Goal: Transaction & Acquisition: Purchase product/service

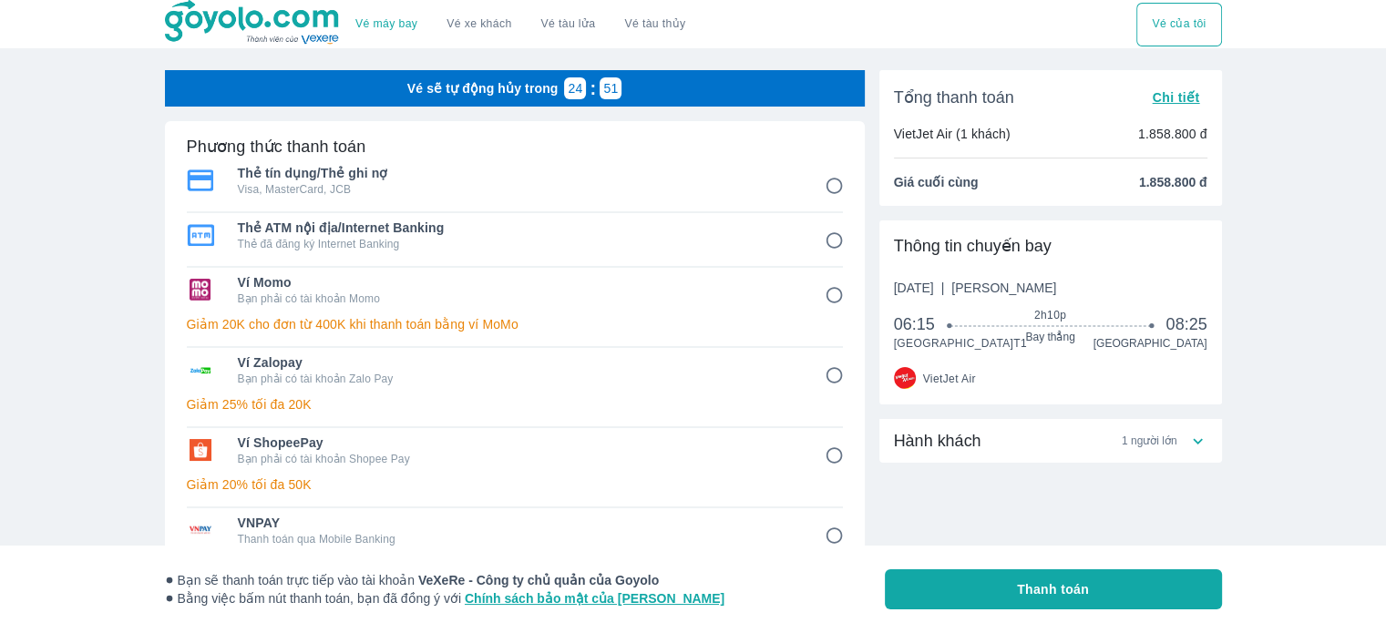
click at [350, 455] on p "Bạn phải có tài khoản Shopee Pay" at bounding box center [518, 459] width 561 height 15
radio input "true"
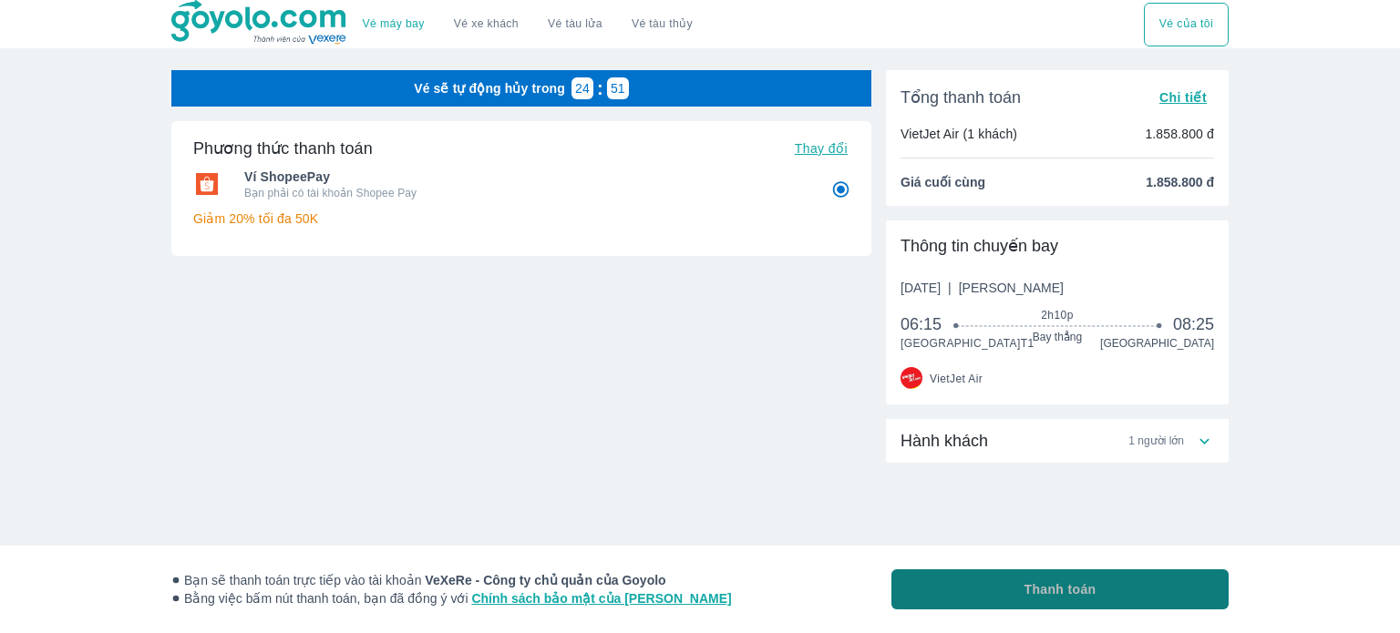
click at [1117, 582] on button "Thanh toán" at bounding box center [1059, 590] width 337 height 40
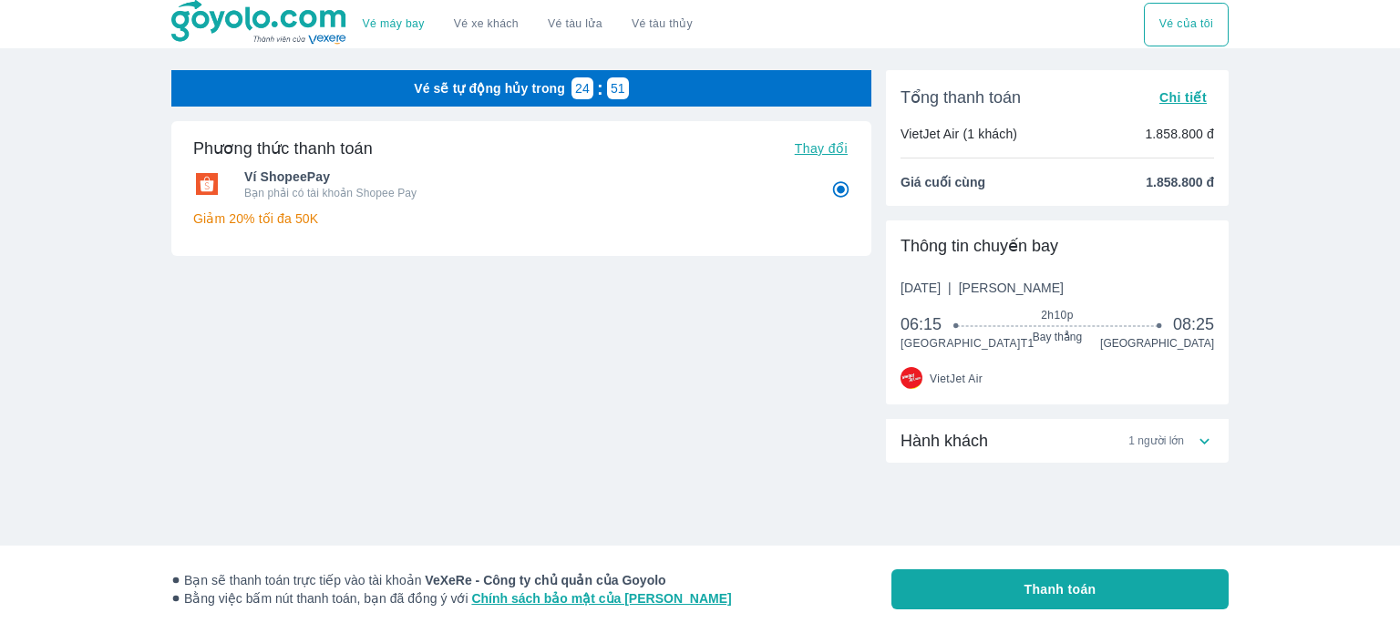
radio input "false"
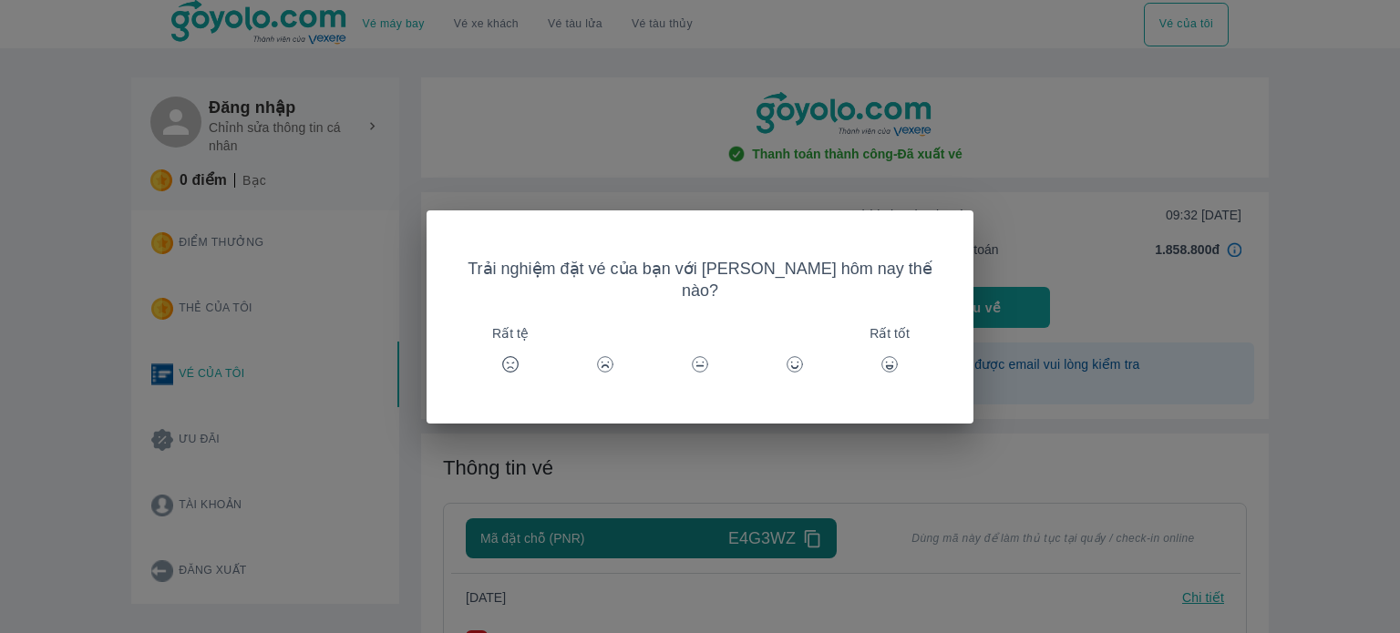
click at [880, 355] on icon at bounding box center [889, 364] width 18 height 18
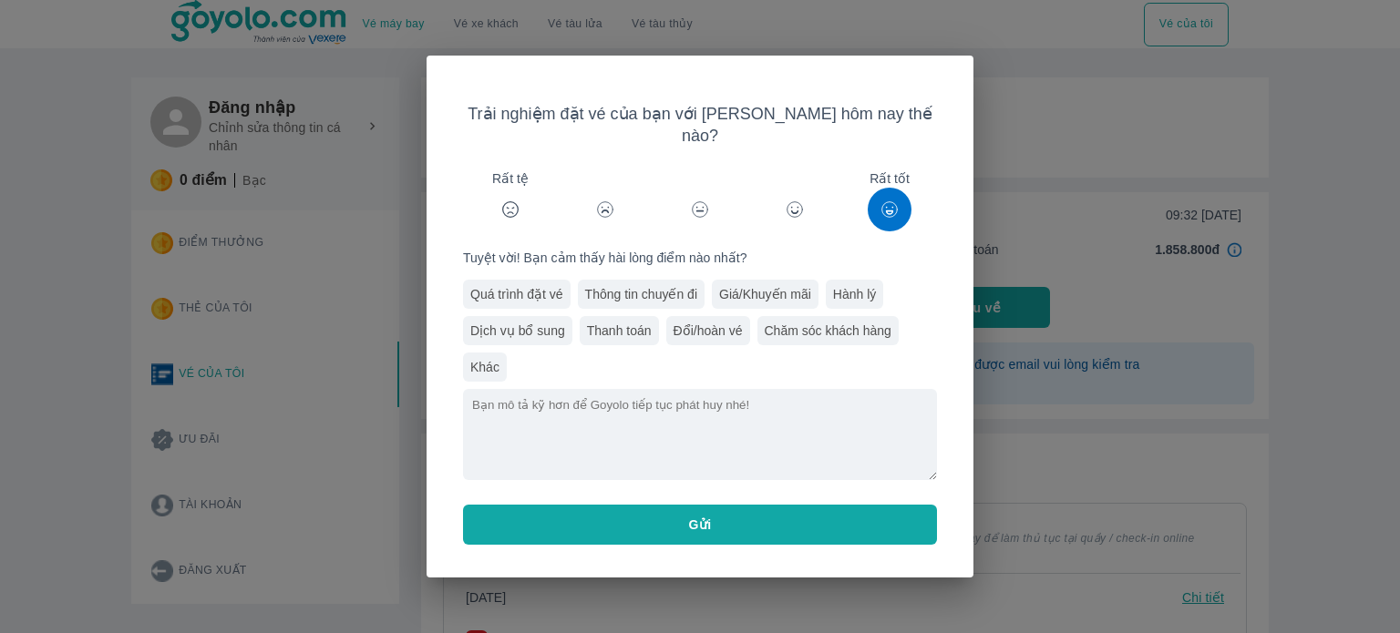
click at [733, 505] on button "Gửi" at bounding box center [700, 525] width 474 height 40
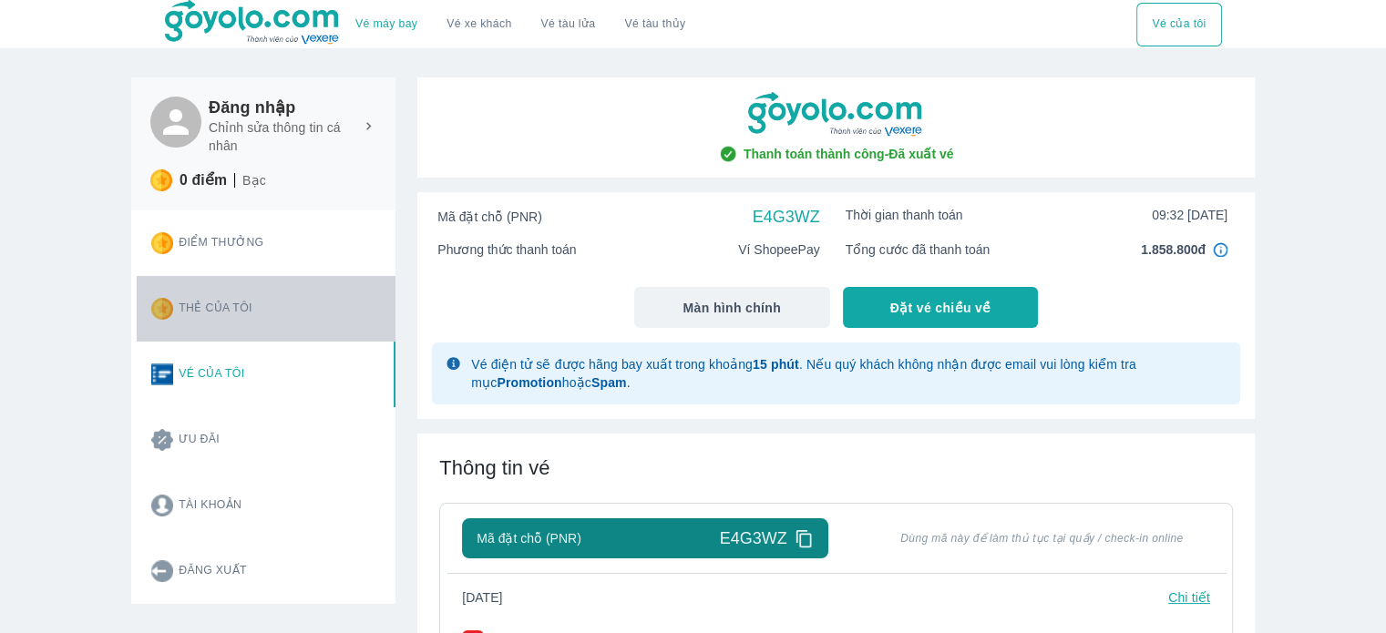
click at [248, 304] on button "Thẻ của tôi" at bounding box center [266, 309] width 259 height 66
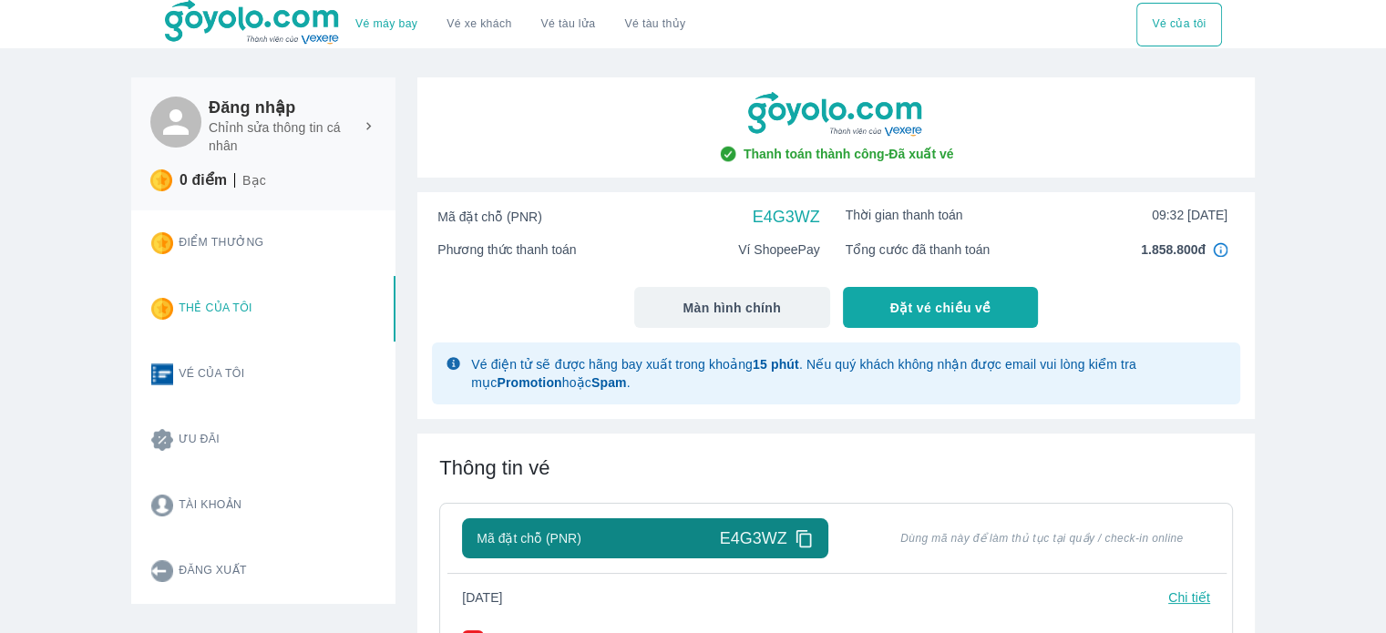
click at [227, 386] on button "Vé của tôi" at bounding box center [266, 375] width 259 height 66
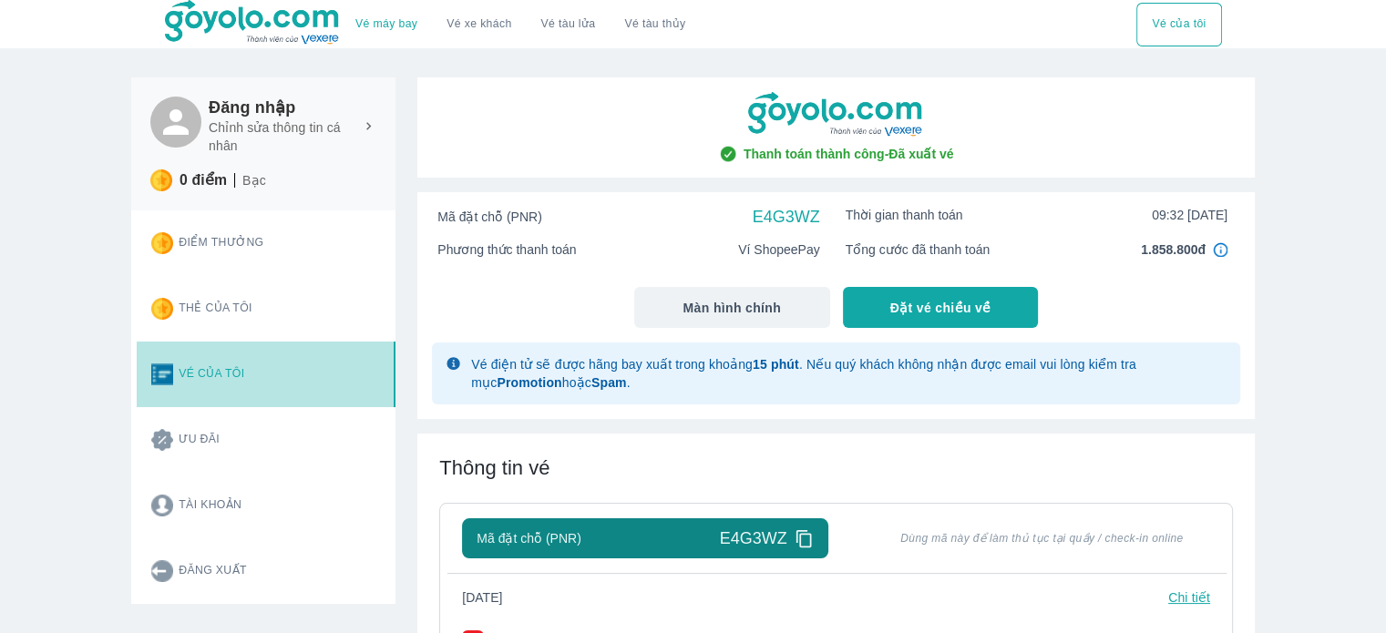
click at [195, 373] on button "Vé của tôi" at bounding box center [266, 375] width 259 height 66
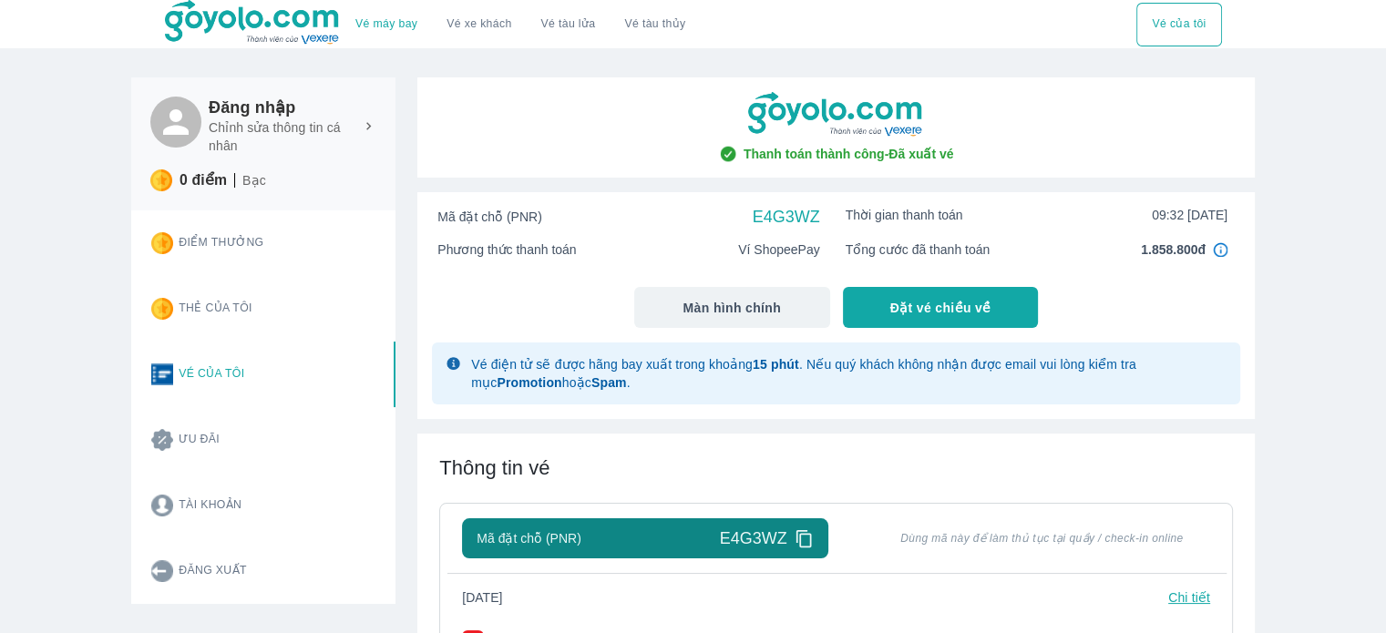
click at [210, 504] on button "Tài khoản" at bounding box center [266, 506] width 259 height 66
click at [1192, 16] on button "Vé của tôi" at bounding box center [1178, 25] width 85 height 44
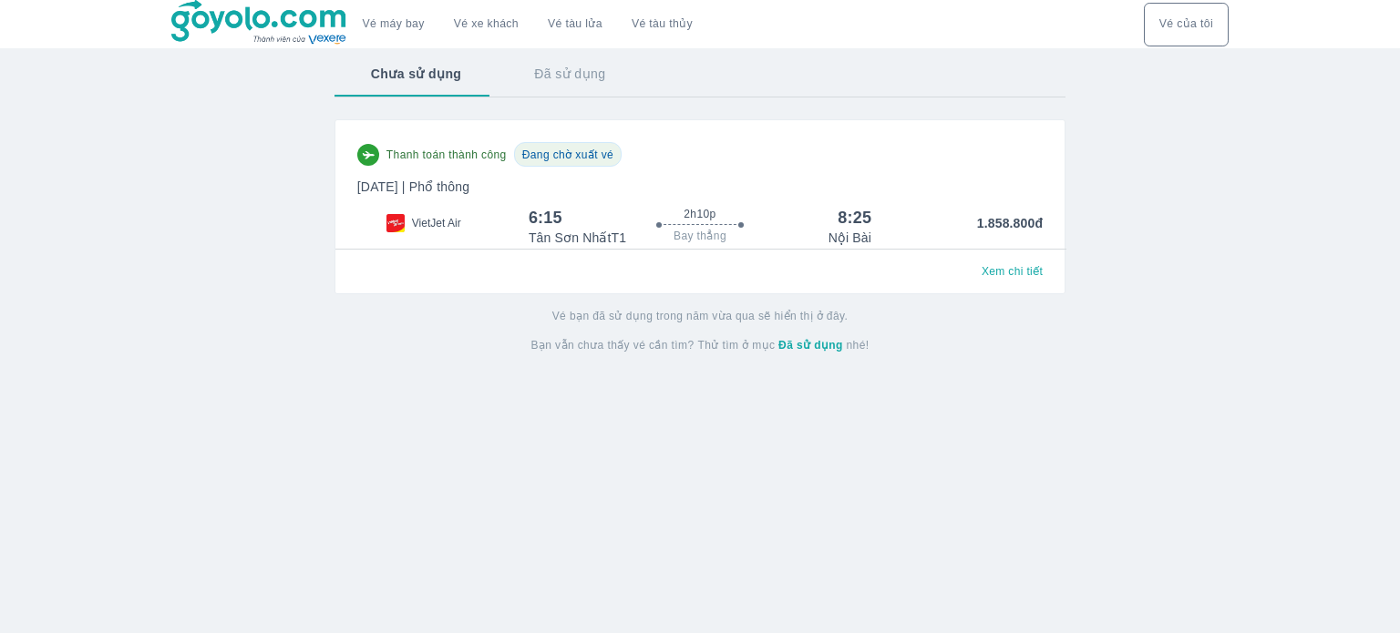
click at [540, 79] on button "Đã sử dụng" at bounding box center [570, 73] width 144 height 47
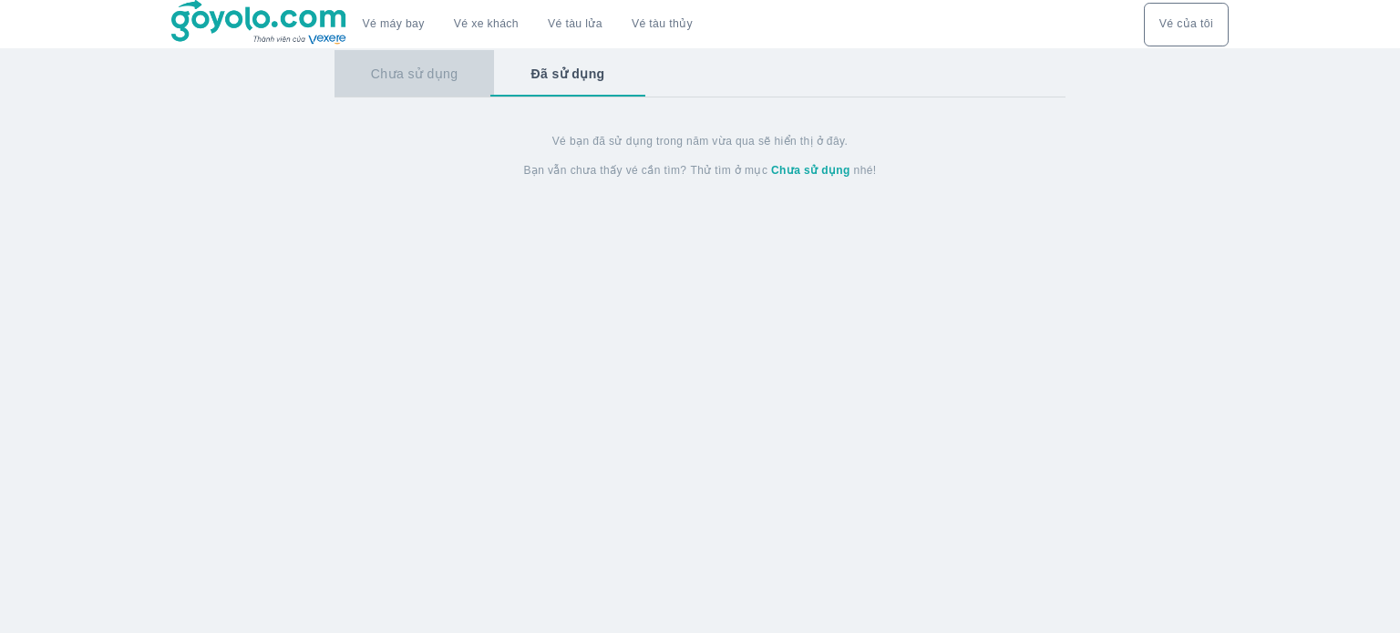
click at [441, 79] on button "Chưa sử dụng" at bounding box center [414, 73] width 160 height 47
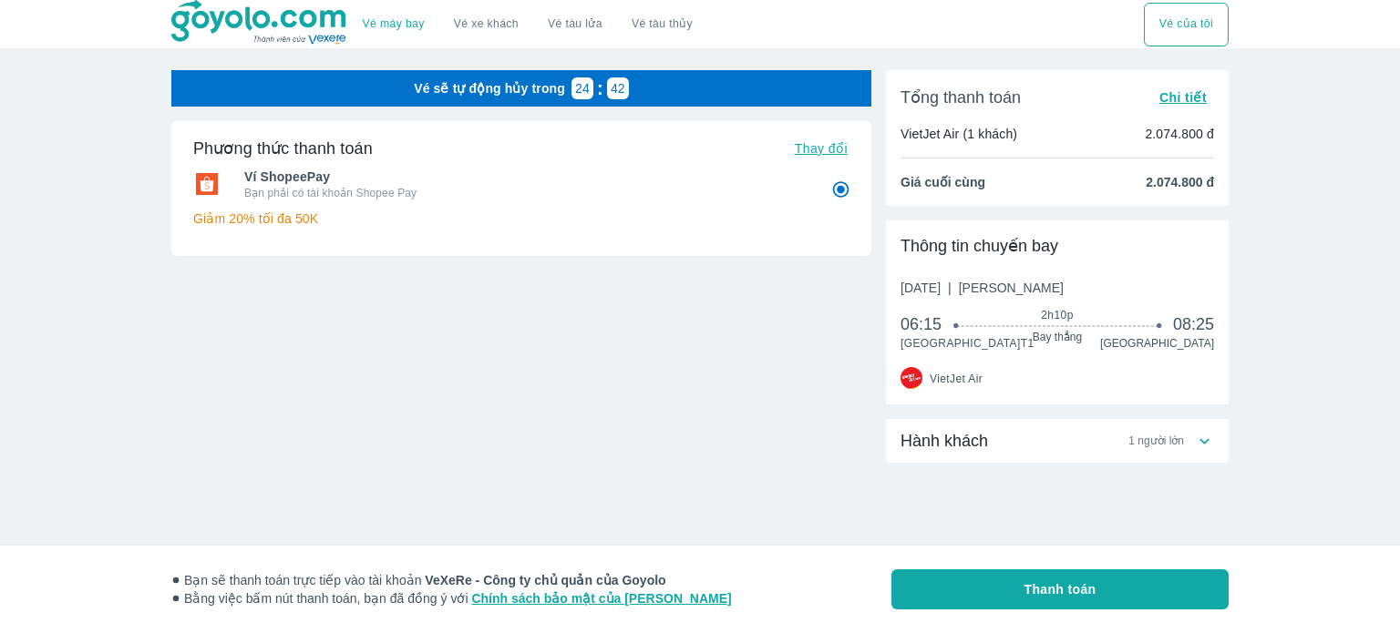
click at [1068, 581] on span "Thanh toán" at bounding box center [1060, 590] width 72 height 18
radio input "false"
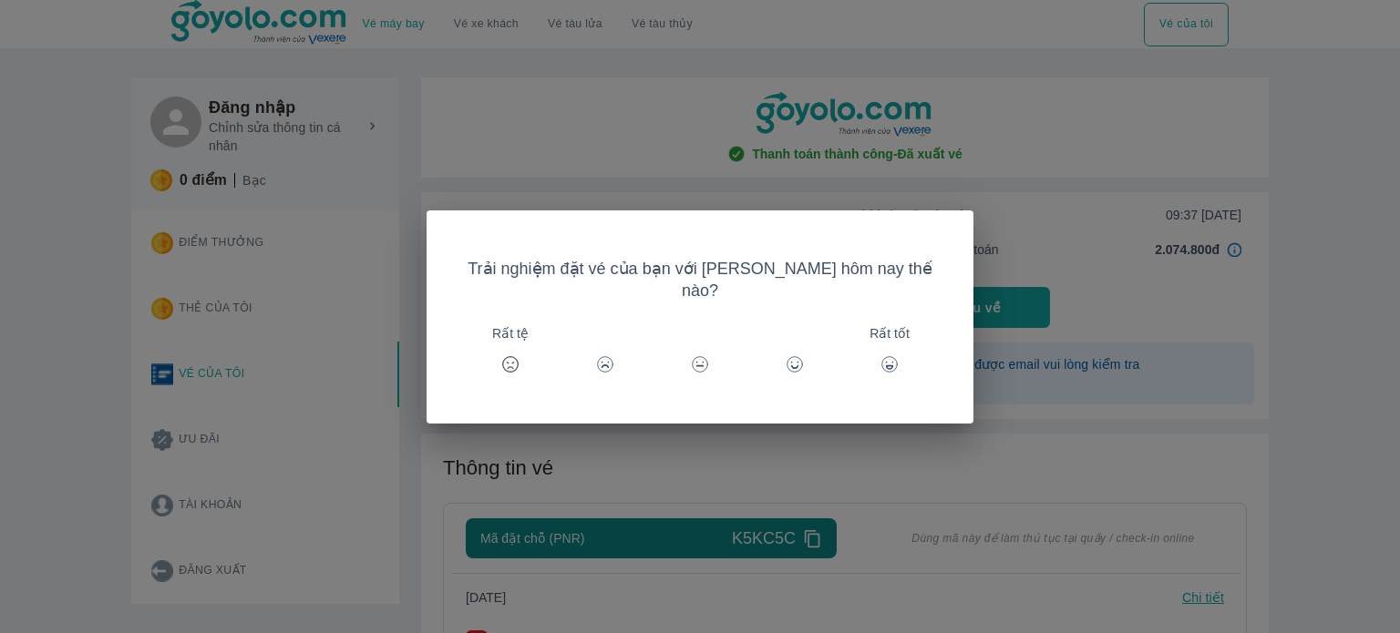
click at [797, 487] on div "Trải nghiệm đặt vé của bạn với Goyolo hôm nay thế nào? Rất tệ Rất tốt" at bounding box center [700, 316] width 1400 height 633
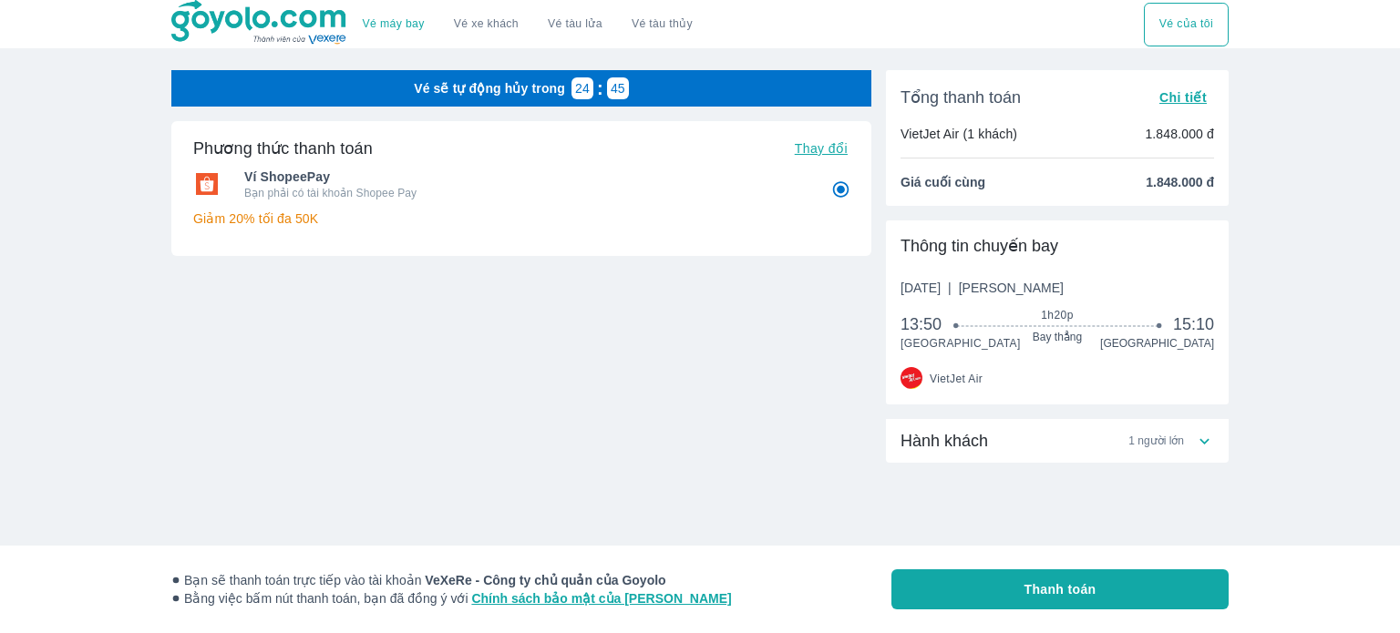
click at [1077, 598] on span "Thanh toán" at bounding box center [1060, 590] width 72 height 18
radio input "false"
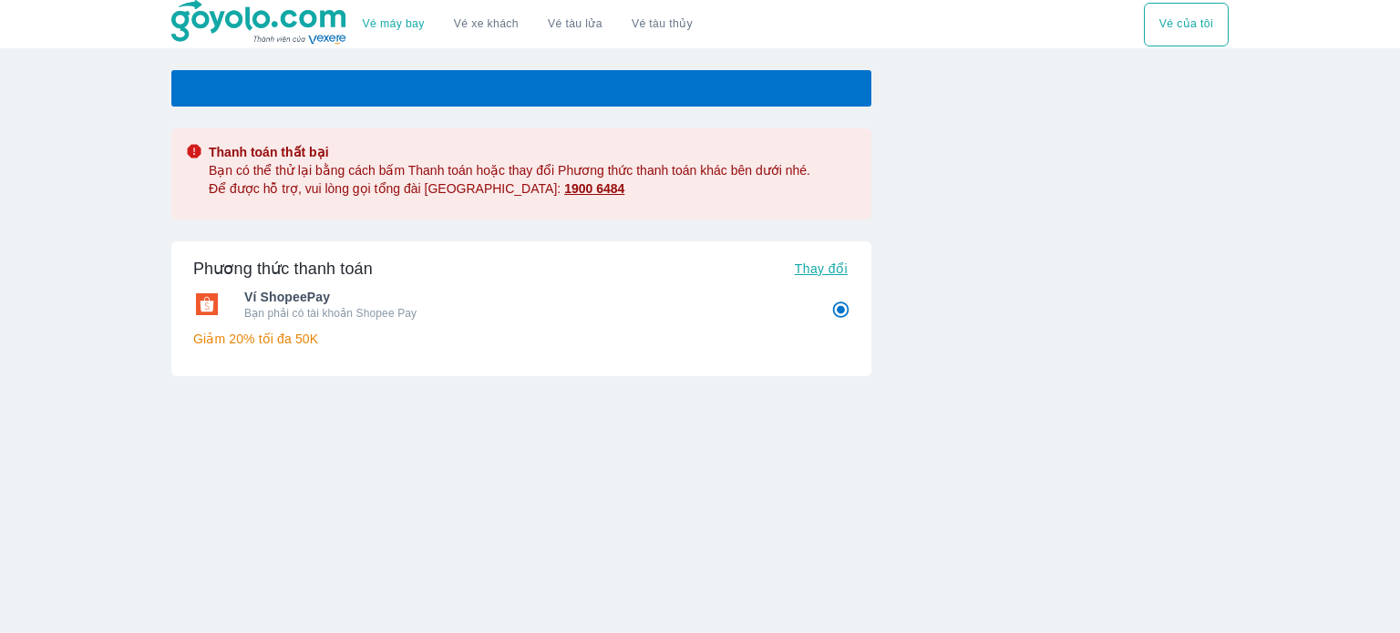
radio input "false"
